Goal: Find specific page/section: Find specific page/section

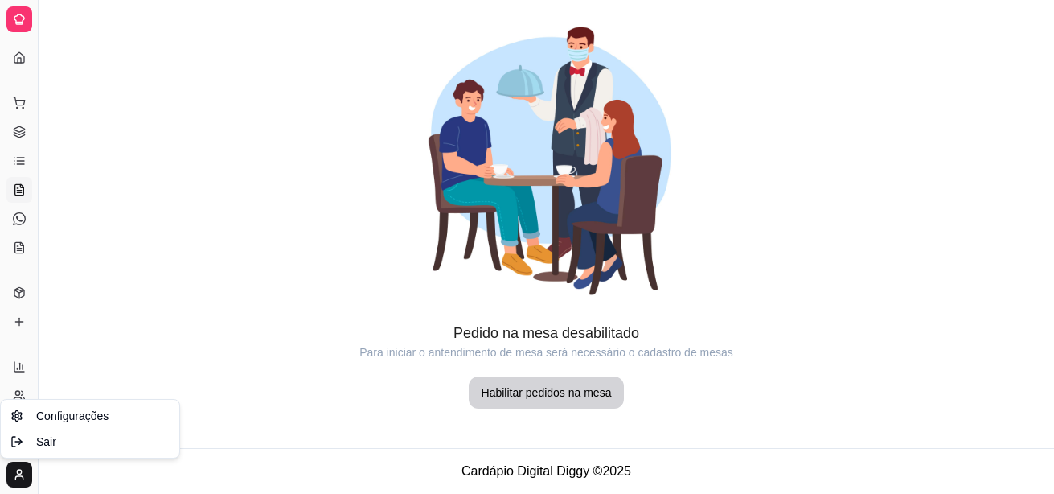
click at [14, 470] on html "Diggy Sistema de Gestão C Carcará Deliv ... Loja aberta Plano Customizado até 2…" at bounding box center [527, 247] width 1054 height 494
click at [80, 306] on html "Diggy Sistema de Gestão C Carcará Deliv ... Loja aberta Plano Customizado até 2…" at bounding box center [527, 247] width 1054 height 494
click at [24, 73] on div "Dia a dia" at bounding box center [18, 77] width 25 height 26
click at [18, 52] on icon at bounding box center [19, 57] width 13 height 13
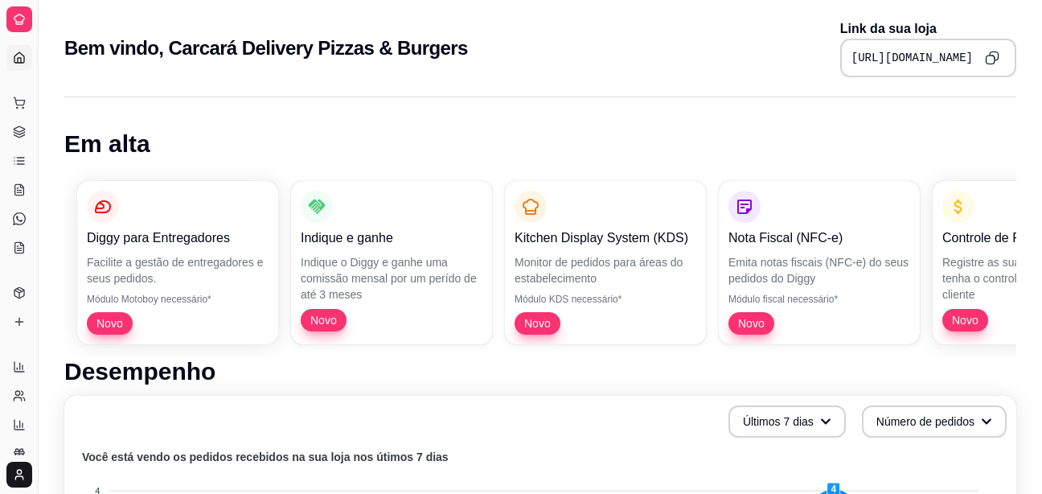
drag, startPoint x: 38, startPoint y: 257, endPoint x: 150, endPoint y: 260, distance: 111.8
drag, startPoint x: 40, startPoint y: 237, endPoint x: 93, endPoint y: 239, distance: 53.1
click at [18, 104] on icon at bounding box center [19, 102] width 13 height 13
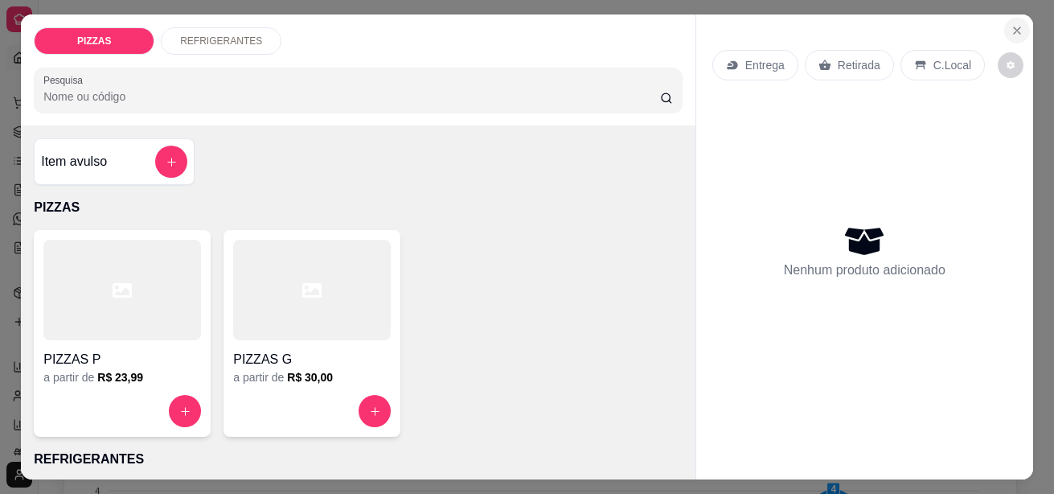
click at [1015, 24] on icon "Close" at bounding box center [1017, 30] width 13 height 13
